Goal: Information Seeking & Learning: Learn about a topic

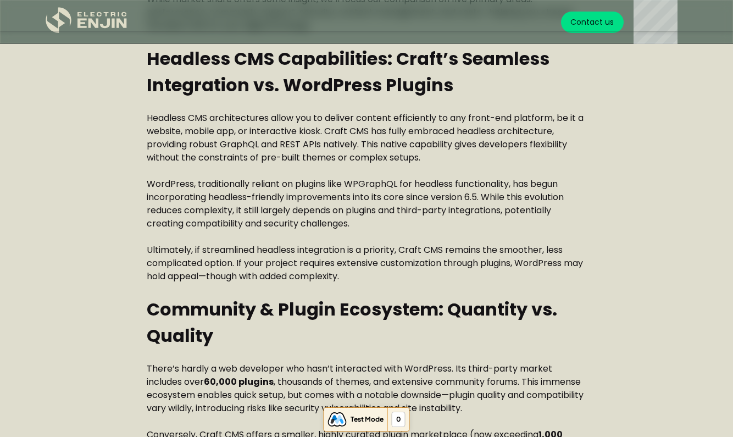
scroll to position [785, 0]
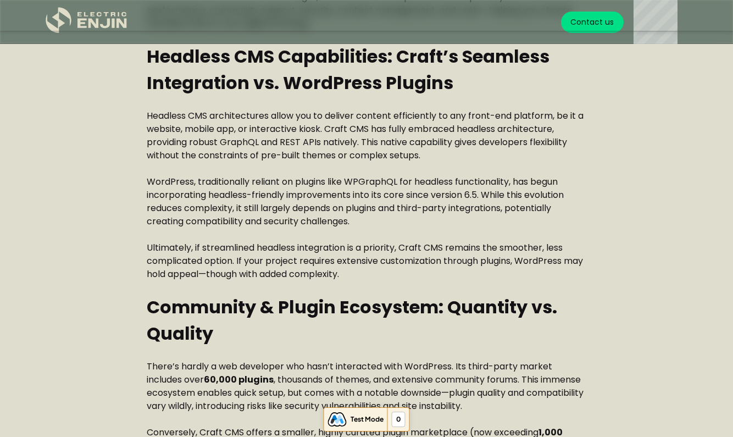
click at [171, 221] on p "WordPress, traditionally reliant on plugins like WPGraphQL for headless functio…" at bounding box center [367, 201] width 440 height 53
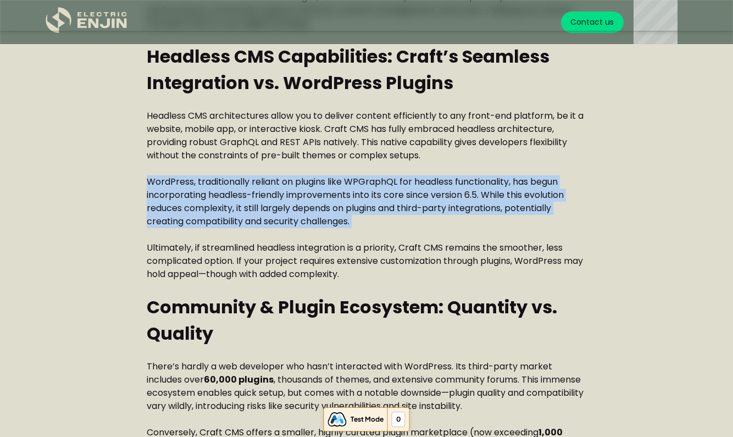
drag, startPoint x: 171, startPoint y: 221, endPoint x: 185, endPoint y: 221, distance: 13.2
click at [171, 221] on p "WordPress, traditionally reliant on plugins like WPGraphQL for headless functio…" at bounding box center [367, 201] width 440 height 53
click at [240, 223] on p "WordPress, traditionally reliant on plugins like WPGraphQL for headless functio…" at bounding box center [367, 201] width 440 height 53
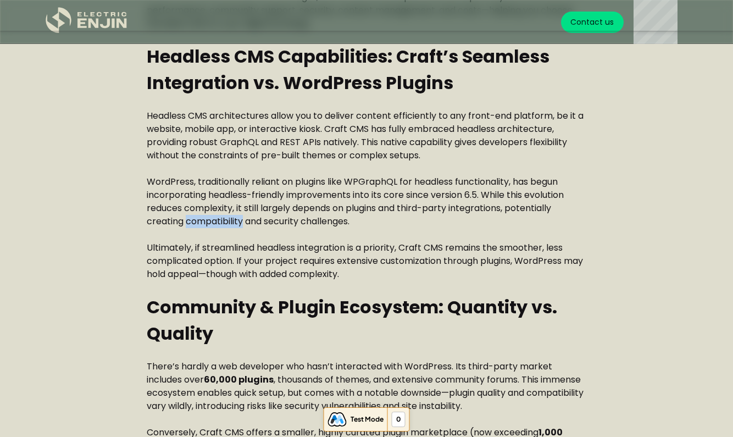
click at [240, 223] on p "WordPress, traditionally reliant on plugins like WPGraphQL for headless functio…" at bounding box center [367, 201] width 440 height 53
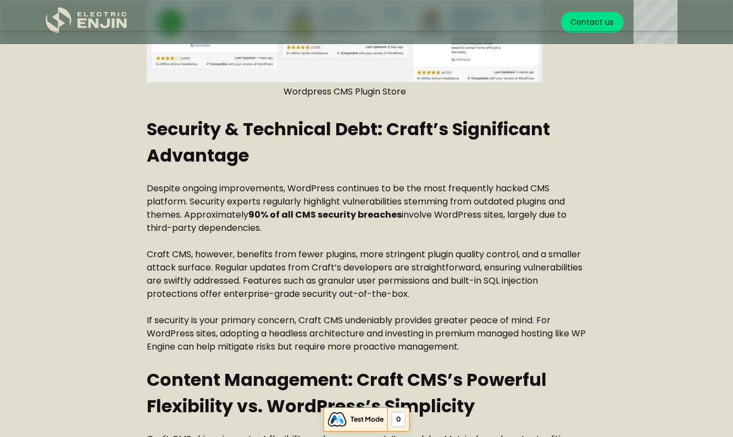
scroll to position [2053, 0]
click at [367, 132] on strong "Security & Technical Debt: Craft’s Significant Advantage" at bounding box center [348, 141] width 403 height 51
copy strong "Debt"
click at [247, 254] on p "Craft CMS, however, benefits from fewer plugins, more stringent plugin quality …" at bounding box center [367, 273] width 440 height 53
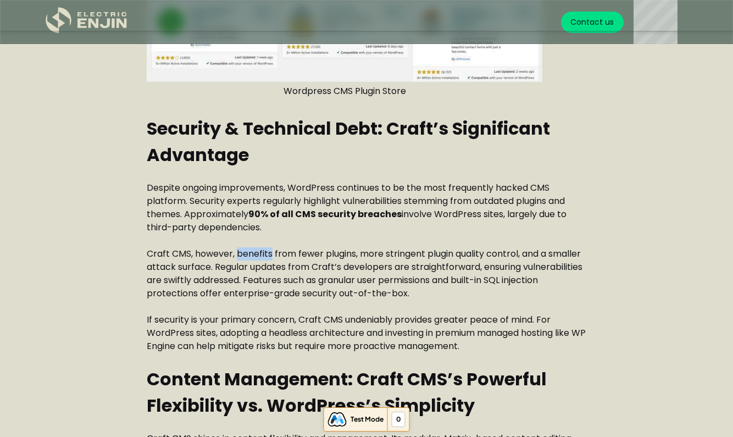
click at [247, 254] on p "Craft CMS, however, benefits from fewer plugins, more stringent plugin quality …" at bounding box center [367, 273] width 440 height 53
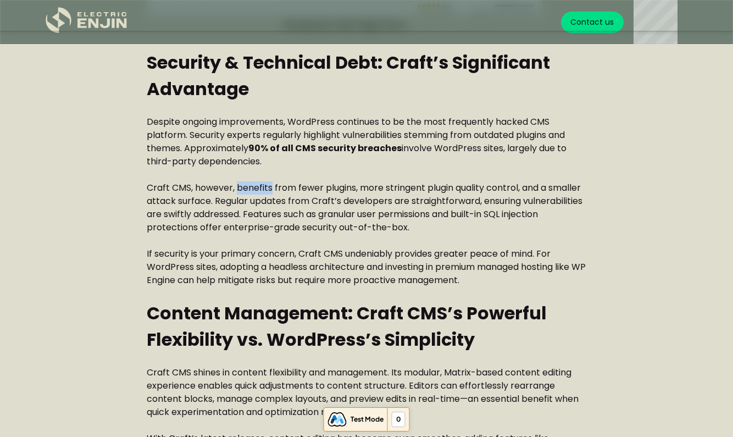
scroll to position [2120, 0]
click at [267, 253] on p "If security is your primary concern, Craft CMS undeniably provides greater peac…" at bounding box center [367, 267] width 440 height 40
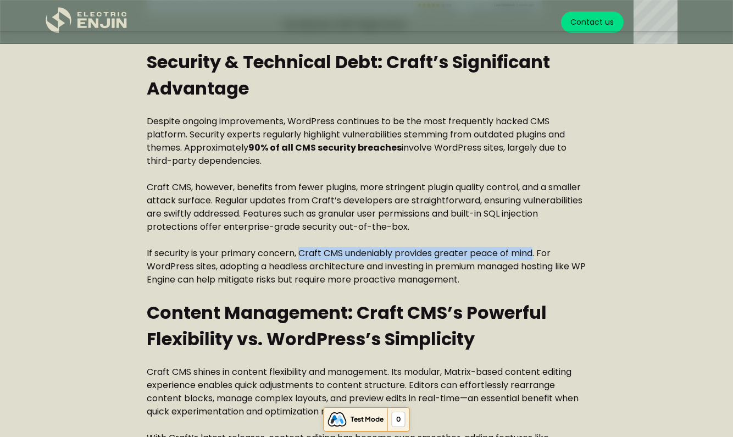
drag, startPoint x: 534, startPoint y: 252, endPoint x: 300, endPoint y: 249, distance: 234.7
click at [300, 249] on p "If security is your primary concern, Craft CMS undeniably provides greater peac…" at bounding box center [367, 267] width 440 height 40
copy p "Craft CMS undeniably provides greater peace of mind"
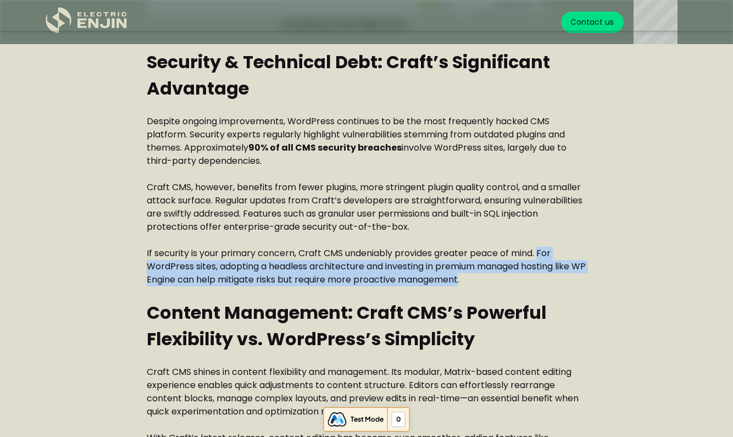
drag, startPoint x: 478, startPoint y: 279, endPoint x: 541, endPoint y: 253, distance: 67.8
click at [541, 253] on p "If security is your primary concern, Craft CMS undeniably provides greater peac…" at bounding box center [367, 267] width 440 height 40
copy p "For WordPress sites, adopting a headless architecture and investing in premium …"
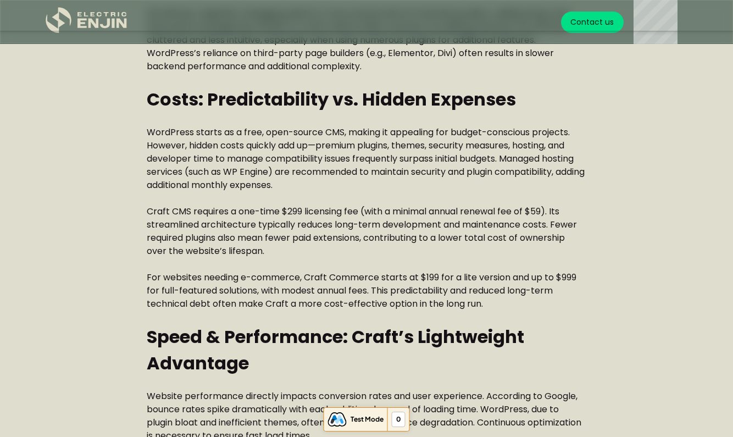
scroll to position [2601, 0]
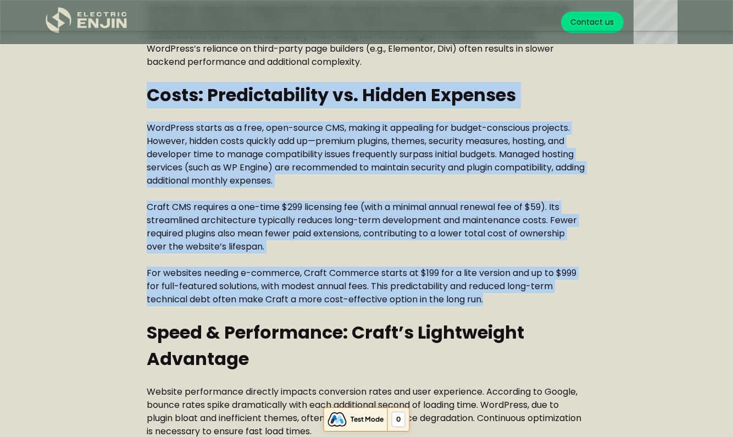
drag, startPoint x: 511, startPoint y: 295, endPoint x: 142, endPoint y: 96, distance: 418.5
copy div "Lorem: Ipsumdolorsita co. Adipis Elitsedd EiusModte incidi ut l etdo, magn-aliq…"
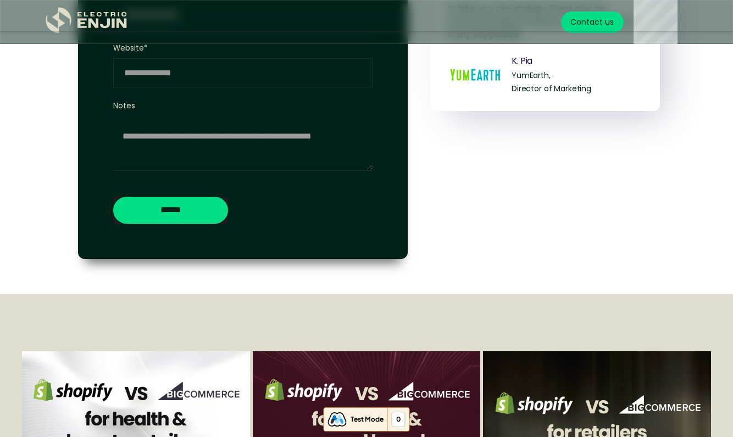
scroll to position [4804, 0]
